Goal: Find specific page/section: Find specific page/section

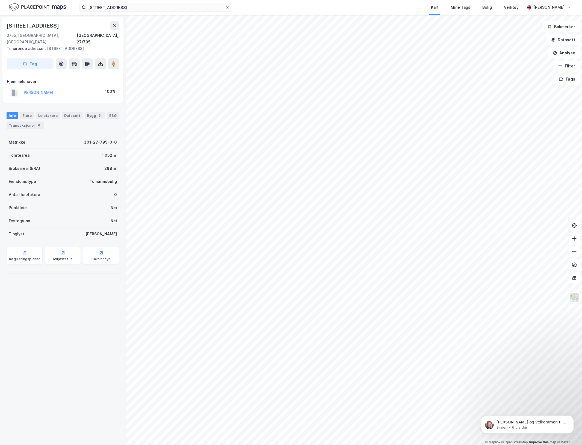
click at [87, 348] on div "[STREET_ADDRESS], 27/795 Tilhørende adresser: [STREET_ADDRESS] Tag Hjemmelshave…" at bounding box center [63, 230] width 126 height 431
drag, startPoint x: 36, startPoint y: 361, endPoint x: 120, endPoint y: 234, distance: 151.9
click at [36, 360] on div "[STREET_ADDRESS], 27/795 Tilhørende adresser: [STREET_ADDRESS] Tag Hjemmelshave…" at bounding box center [63, 230] width 126 height 431
click at [44, 122] on div "Transaksjoner 6" at bounding box center [25, 126] width 37 height 8
